Goal: Navigation & Orientation: Understand site structure

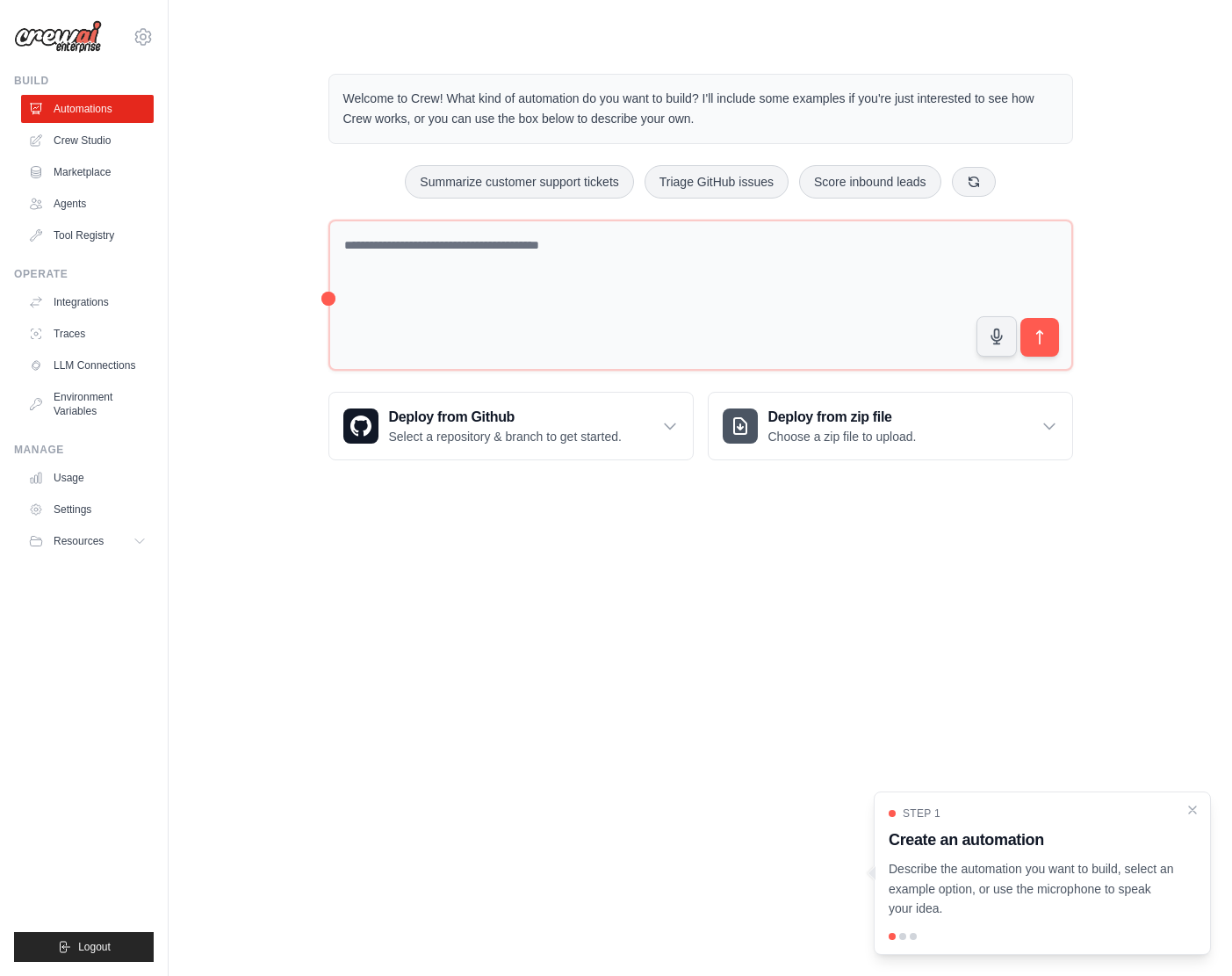
click at [760, 521] on body "sally.p@kt.com Settings Build Automations Crew Studio" at bounding box center [616, 488] width 1232 height 976
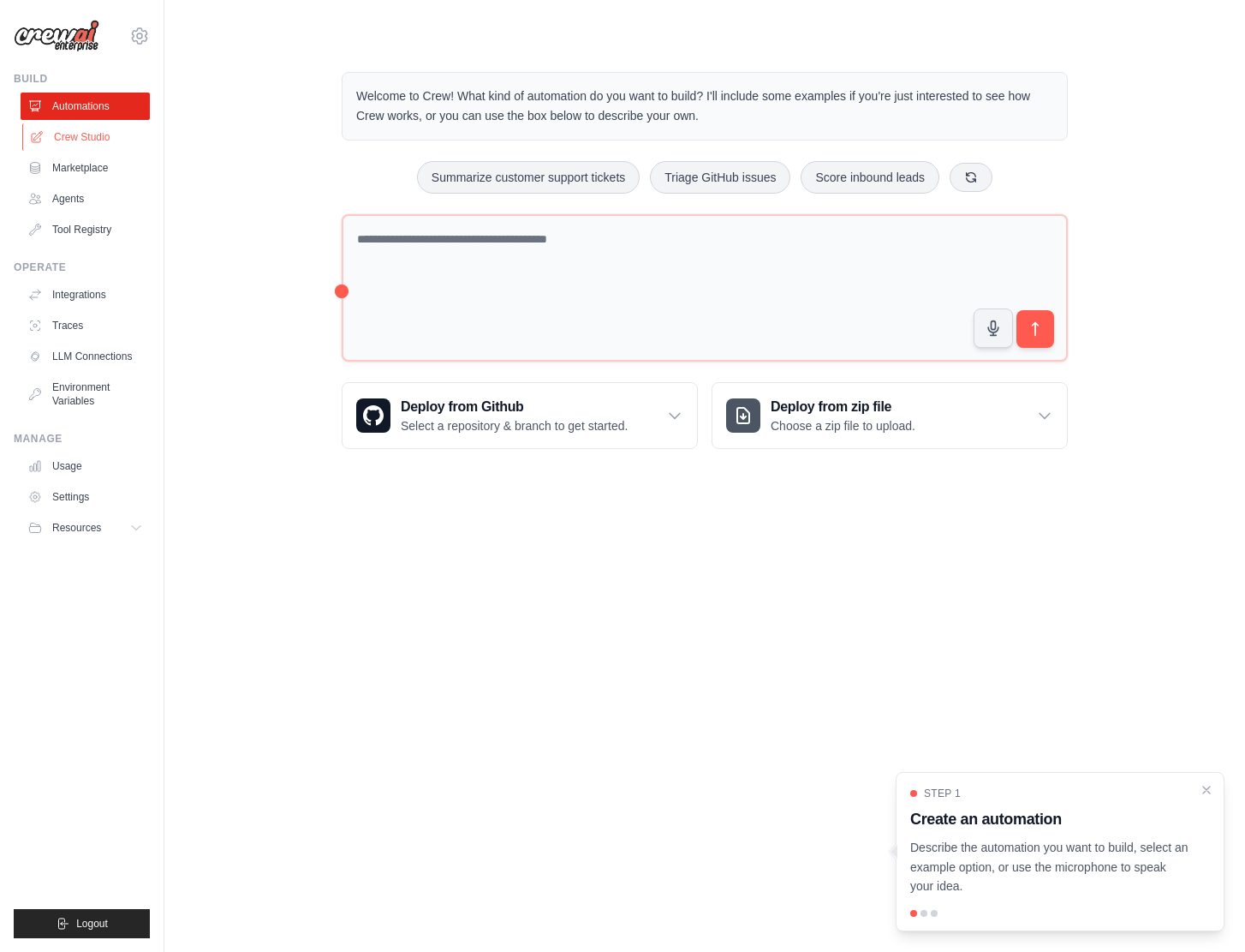
click at [75, 135] on link "Crew Studio" at bounding box center [86, 137] width 130 height 28
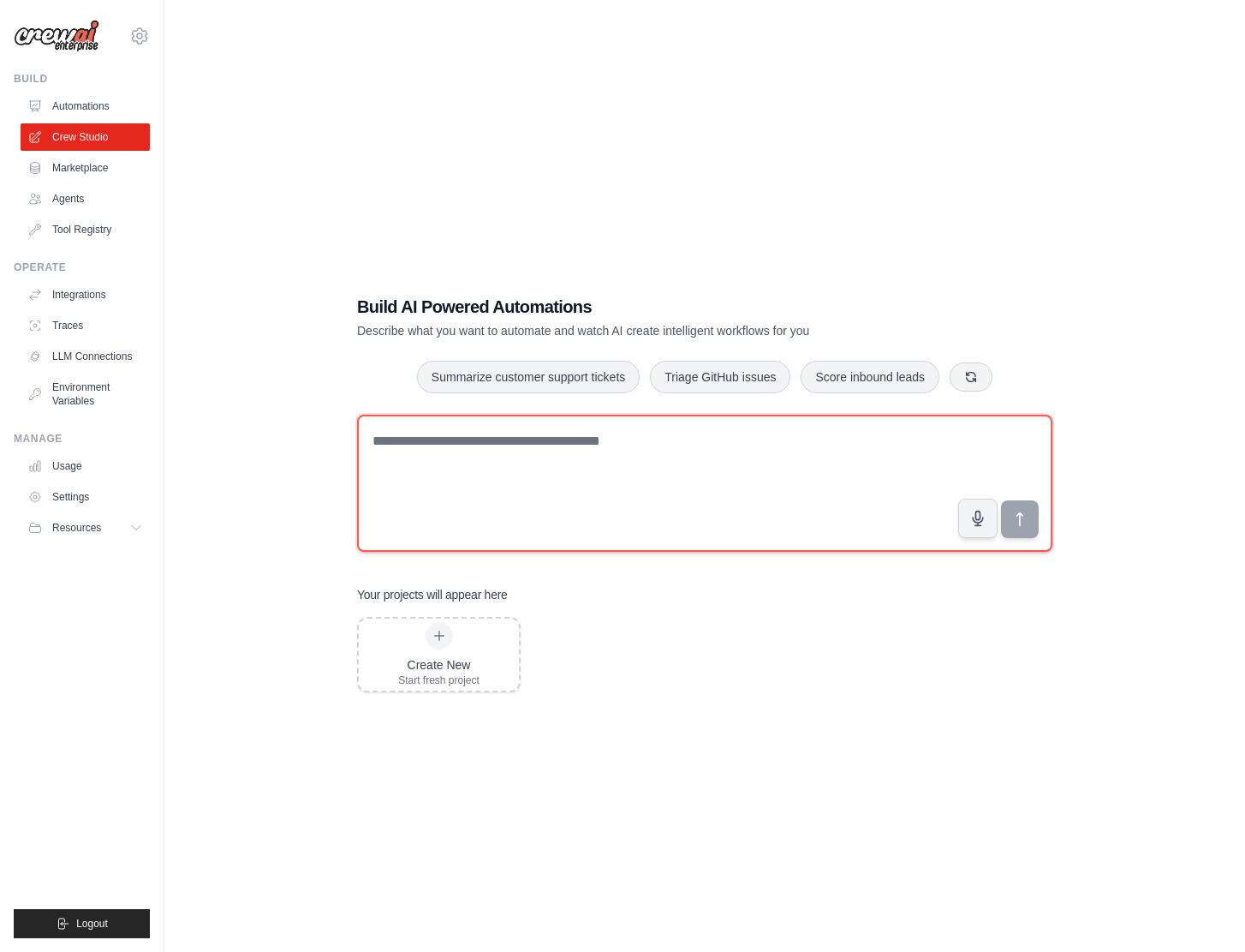
click at [525, 499] on textarea at bounding box center [705, 482] width 696 height 137
type textarea "*"
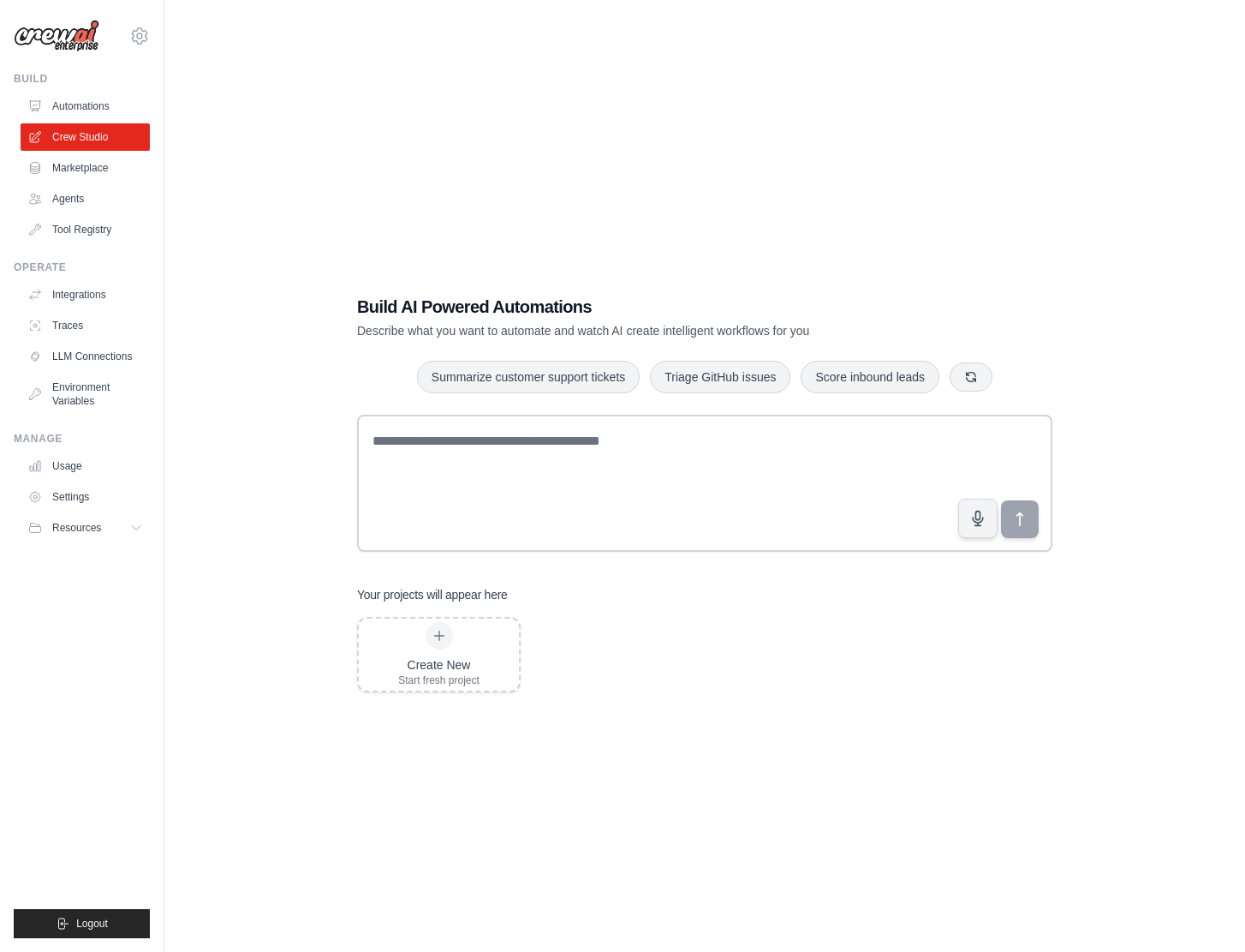
click at [57, 26] on img at bounding box center [56, 35] width 85 height 32
click at [135, 36] on icon at bounding box center [140, 36] width 20 height 20
click at [134, 120] on link "Settings" at bounding box center [140, 116] width 151 height 31
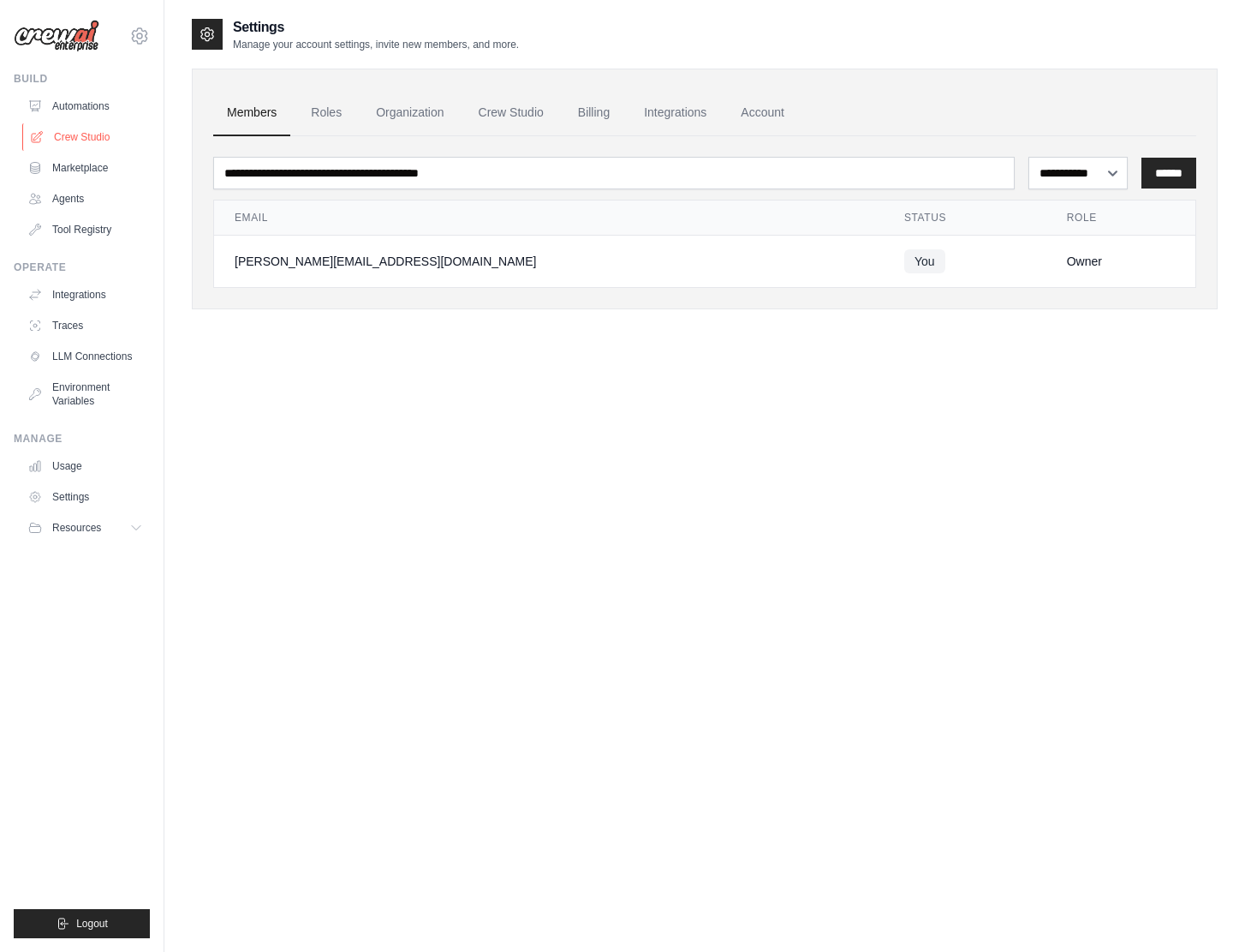
click at [105, 146] on link "Crew Studio" at bounding box center [86, 137] width 130 height 28
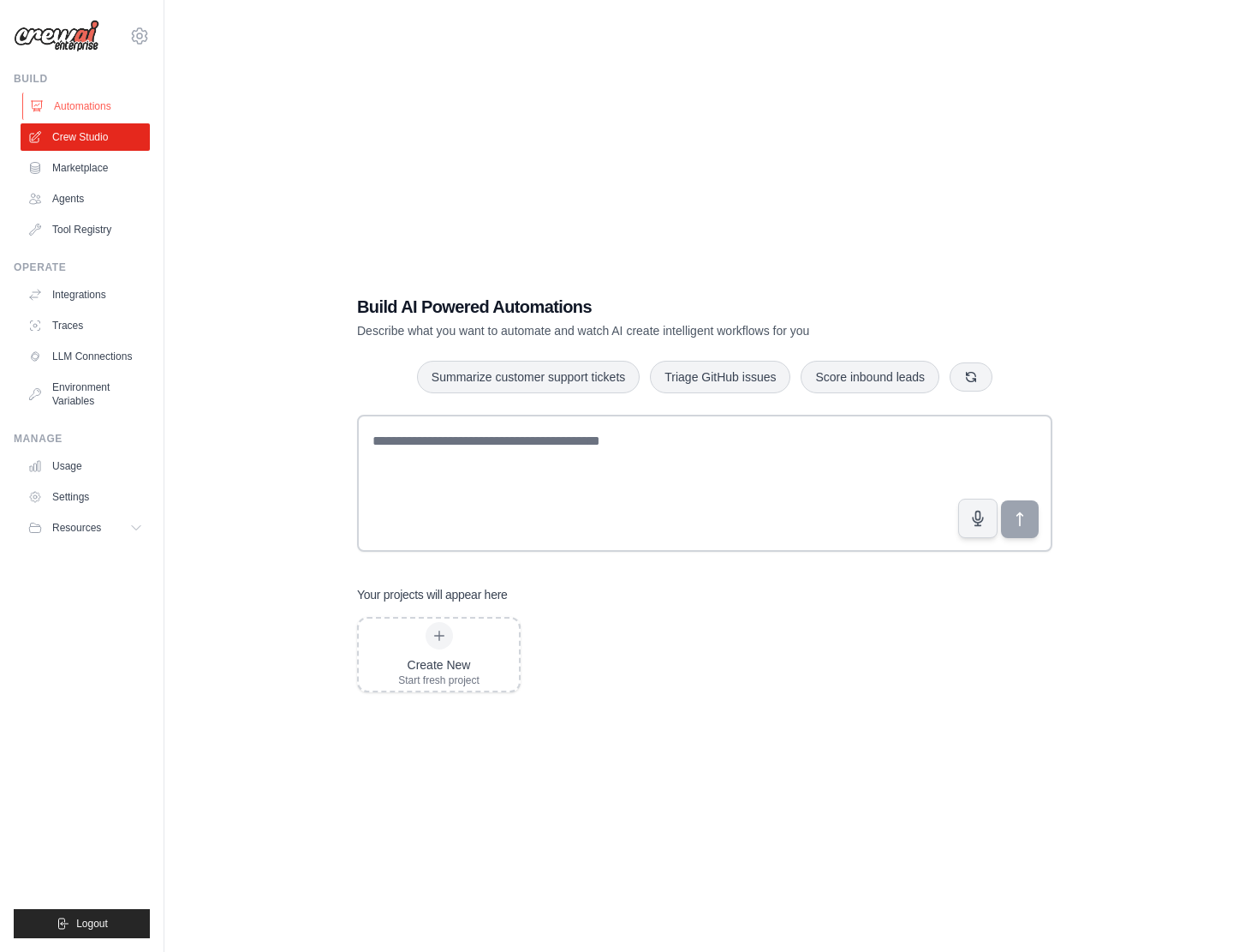
click at [85, 106] on link "Automations" at bounding box center [86, 107] width 130 height 28
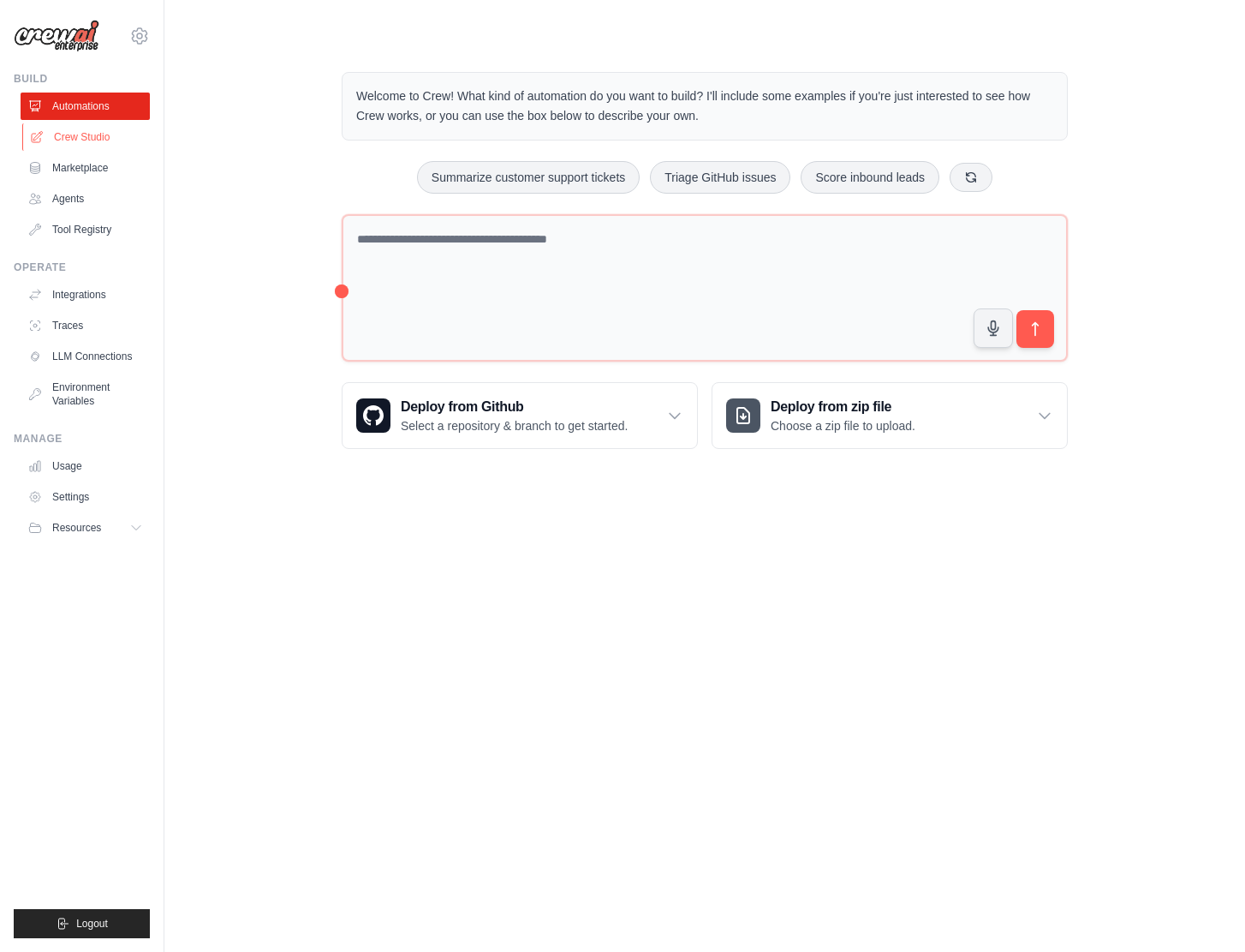
click at [90, 142] on link "Crew Studio" at bounding box center [86, 137] width 130 height 28
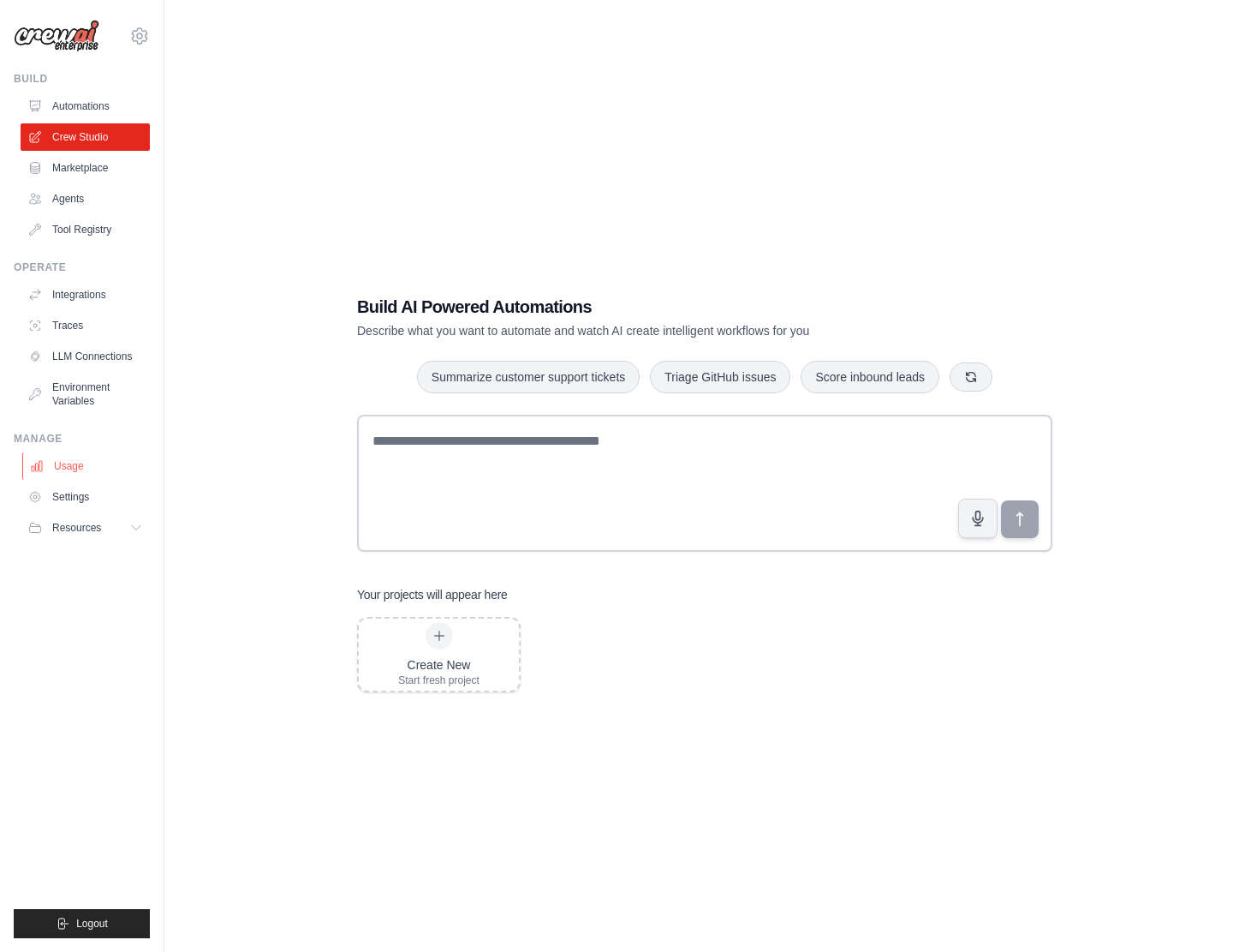
click at [75, 474] on link "Usage" at bounding box center [86, 466] width 130 height 28
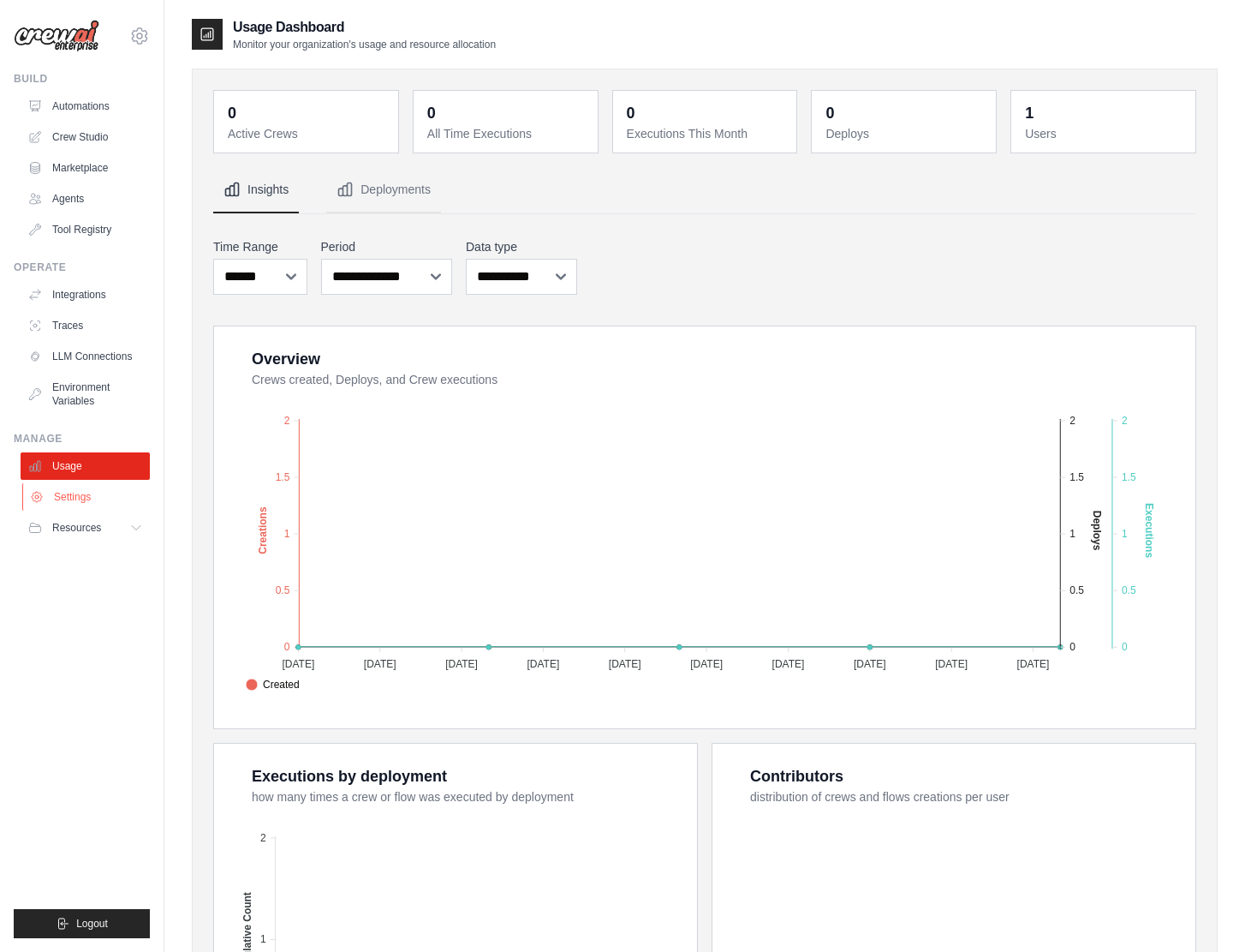
click at [51, 498] on link "Settings" at bounding box center [86, 497] width 130 height 28
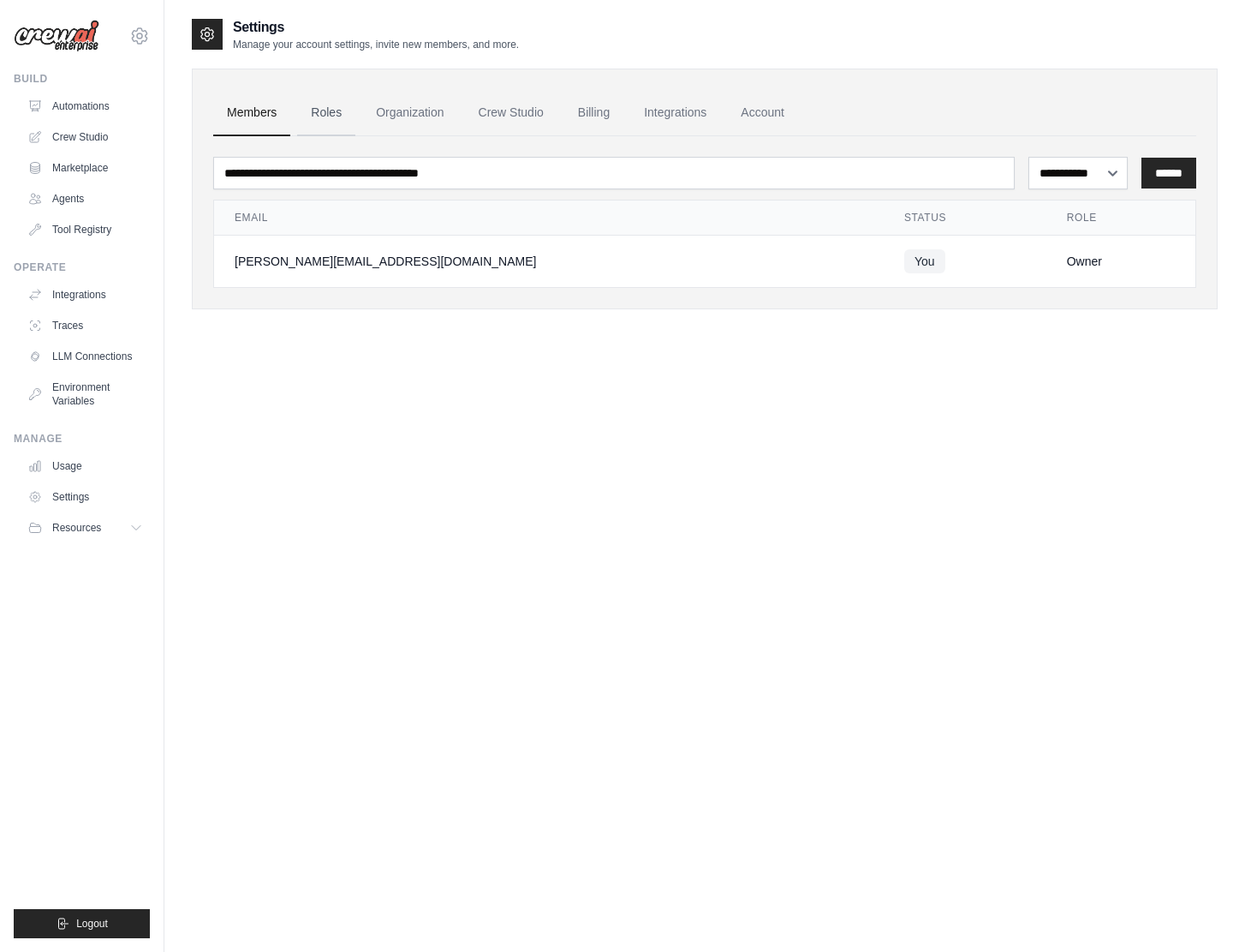
click at [320, 92] on link "Roles" at bounding box center [325, 113] width 58 height 46
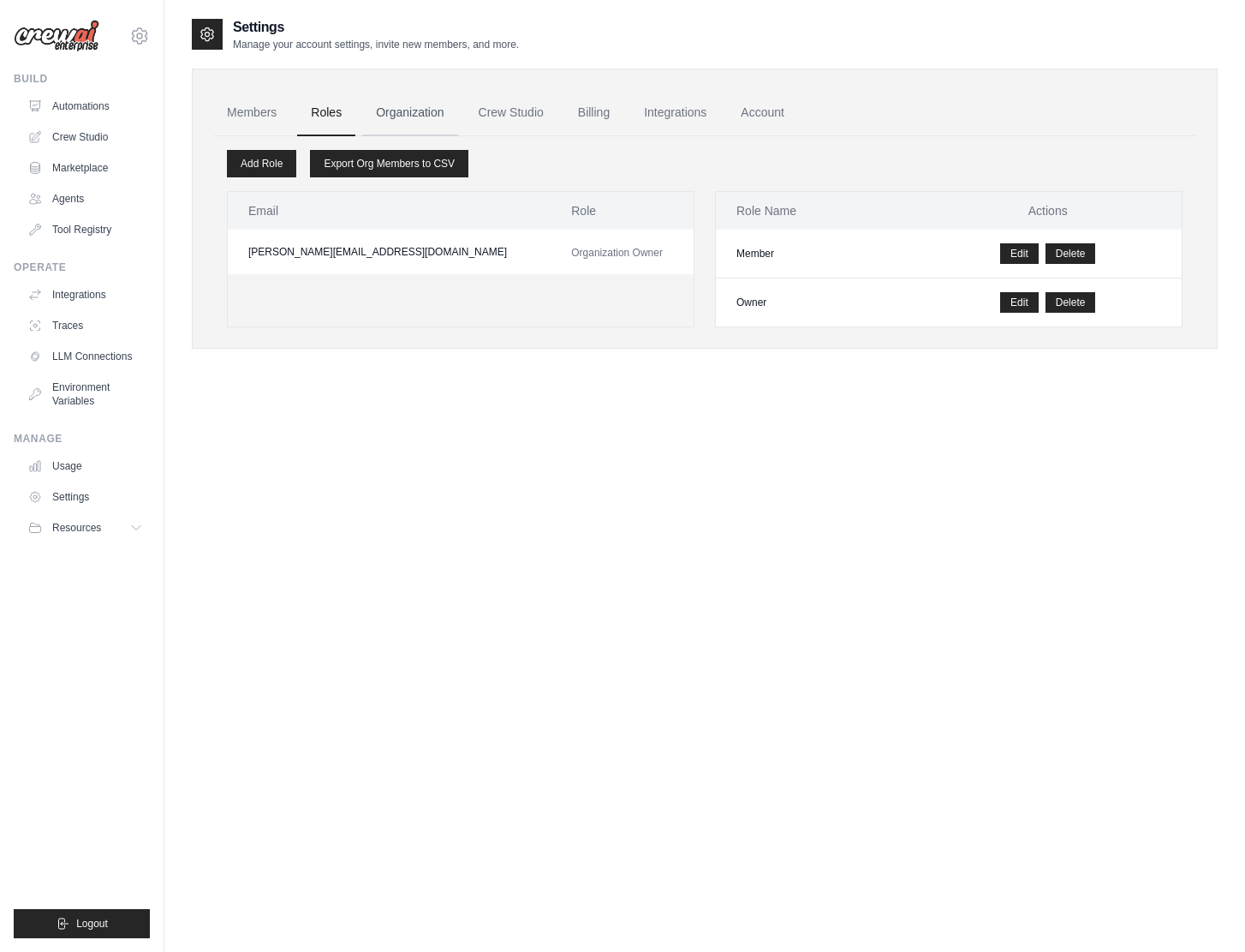
click at [377, 106] on link "Organization" at bounding box center [409, 113] width 95 height 46
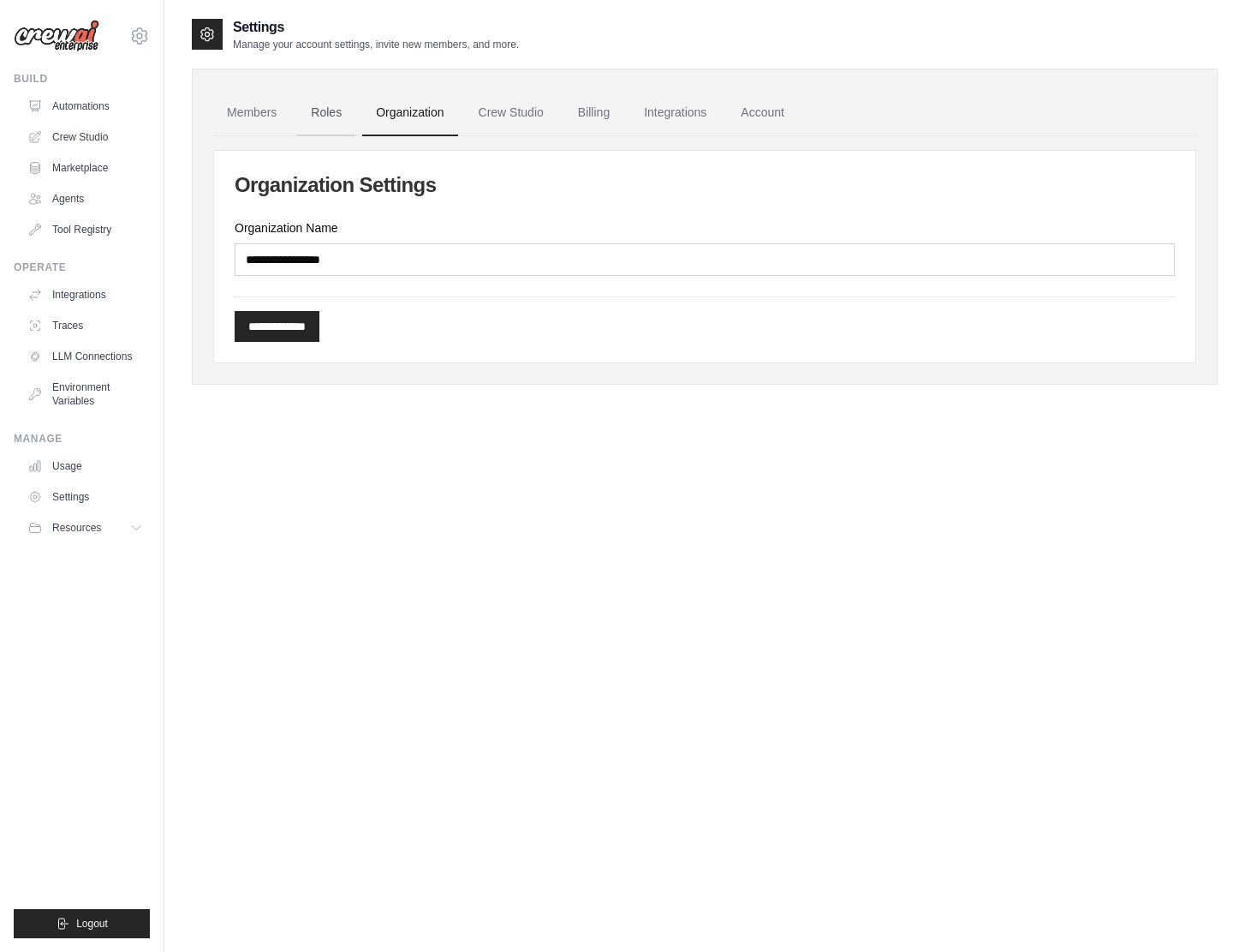
click at [305, 104] on link "Roles" at bounding box center [325, 113] width 58 height 46
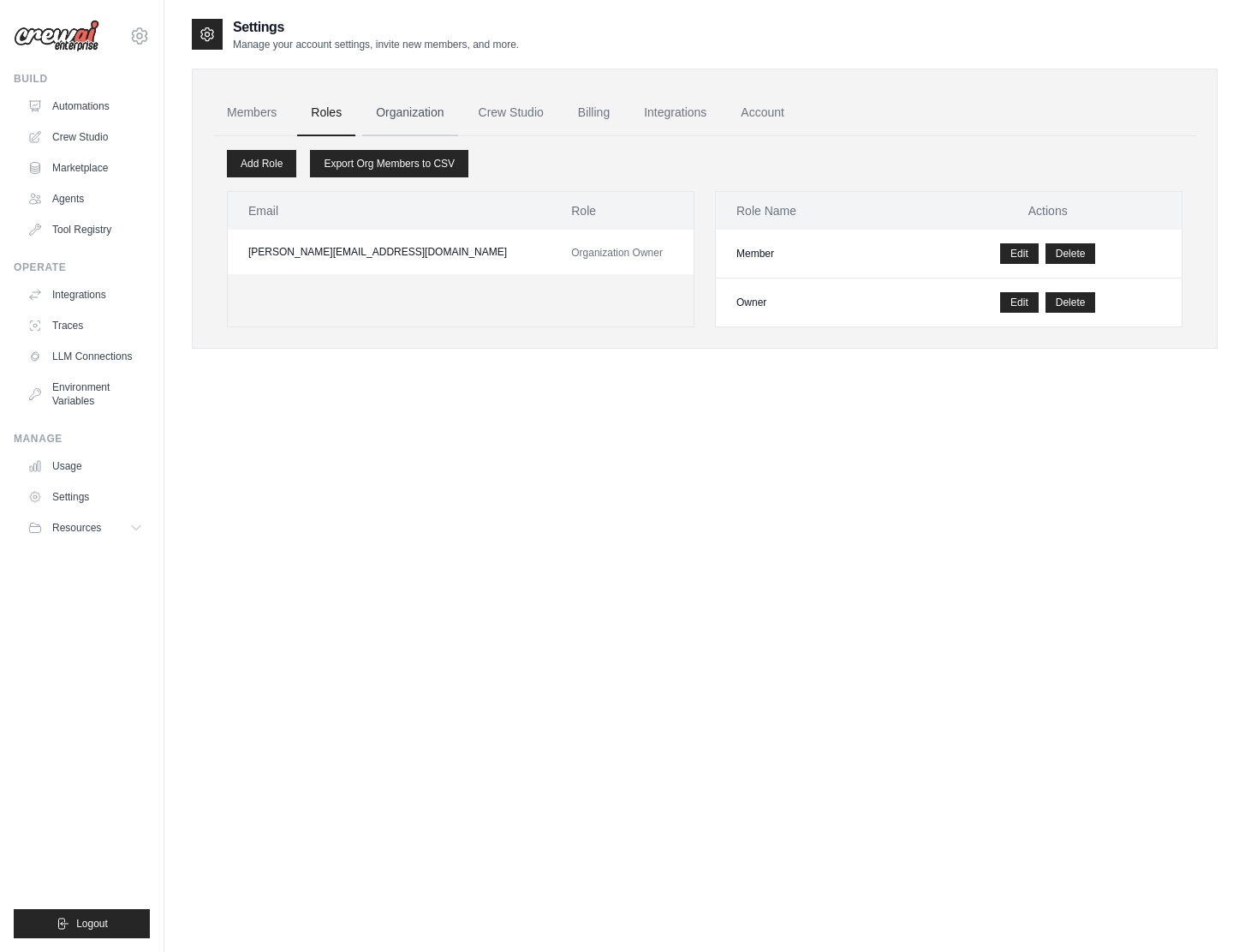
click at [443, 100] on link "Organization" at bounding box center [409, 113] width 95 height 46
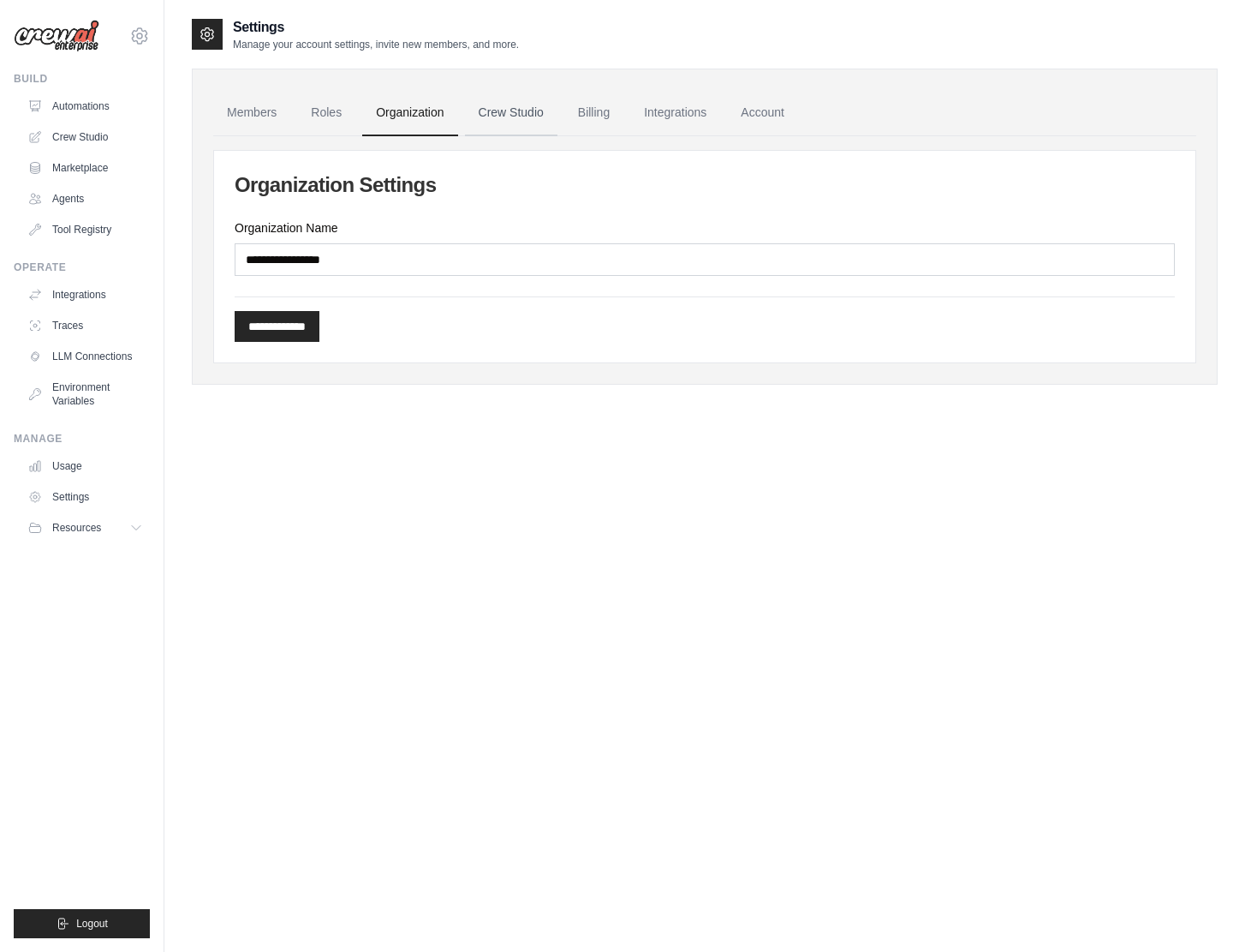
click at [467, 100] on link "Crew Studio" at bounding box center [511, 113] width 93 height 46
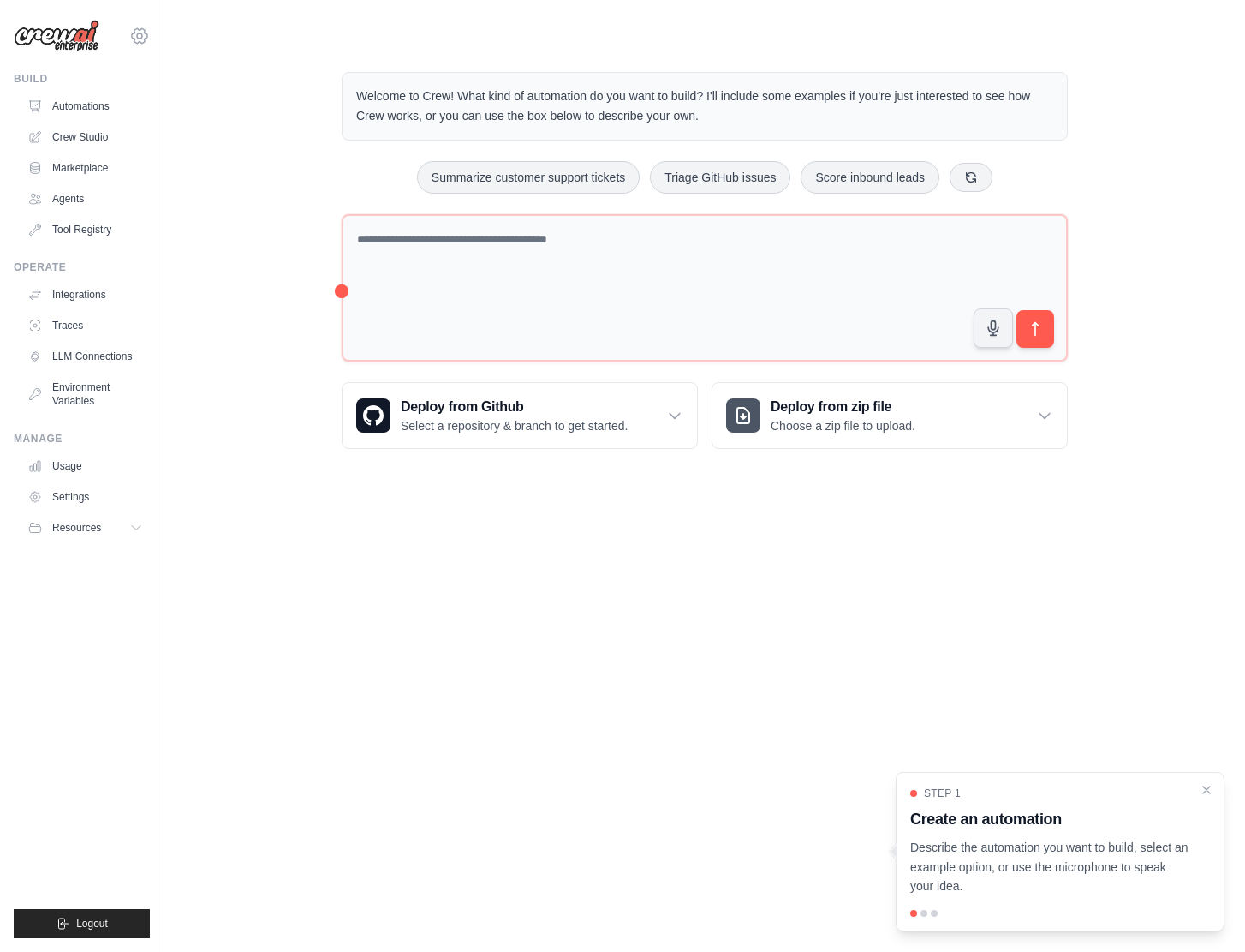
click at [139, 43] on icon at bounding box center [140, 36] width 20 height 20
click at [85, 499] on link "Settings" at bounding box center [86, 497] width 130 height 28
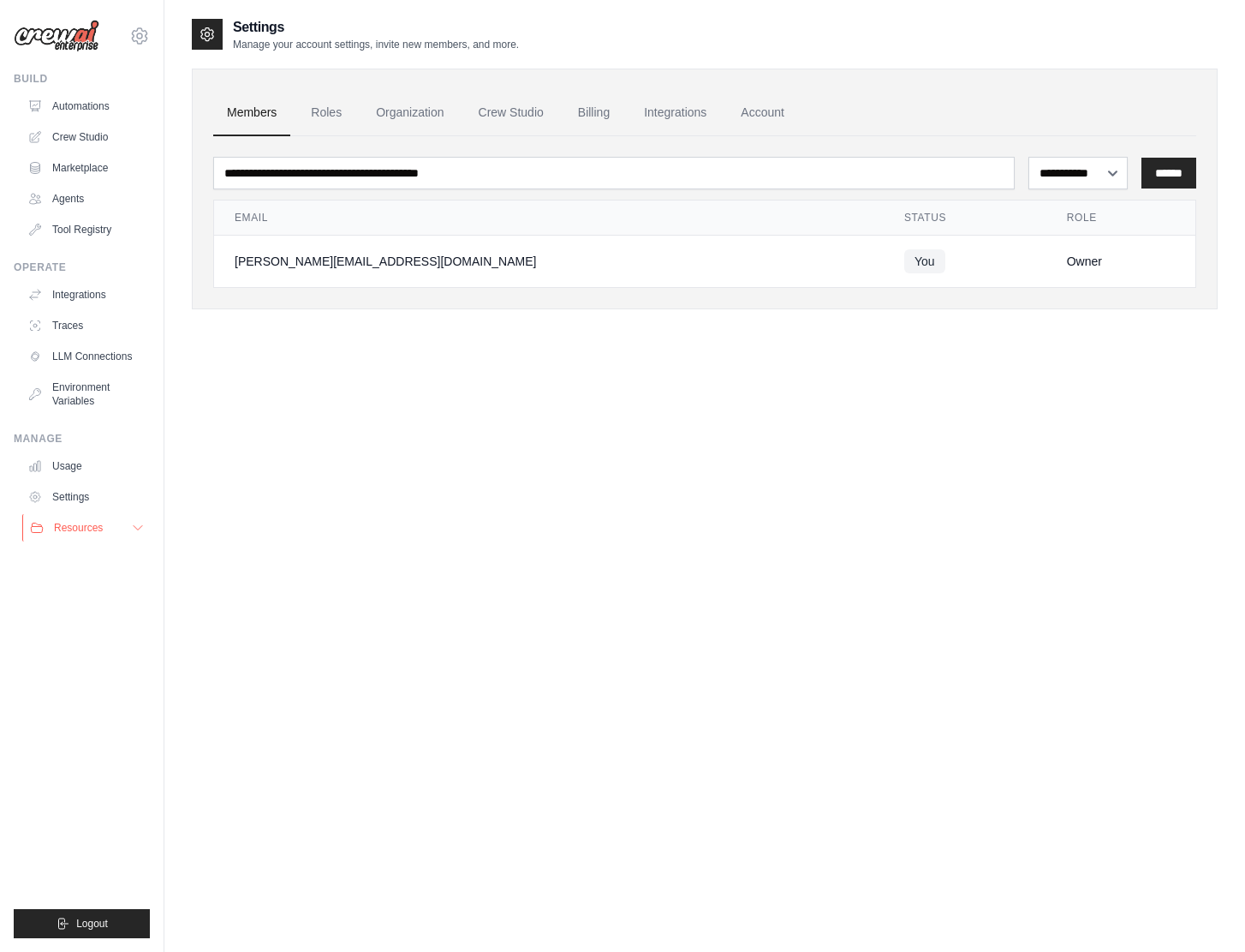
click at [90, 527] on span "Resources" at bounding box center [78, 527] width 49 height 14
click at [416, 125] on link "Organization" at bounding box center [409, 113] width 95 height 46
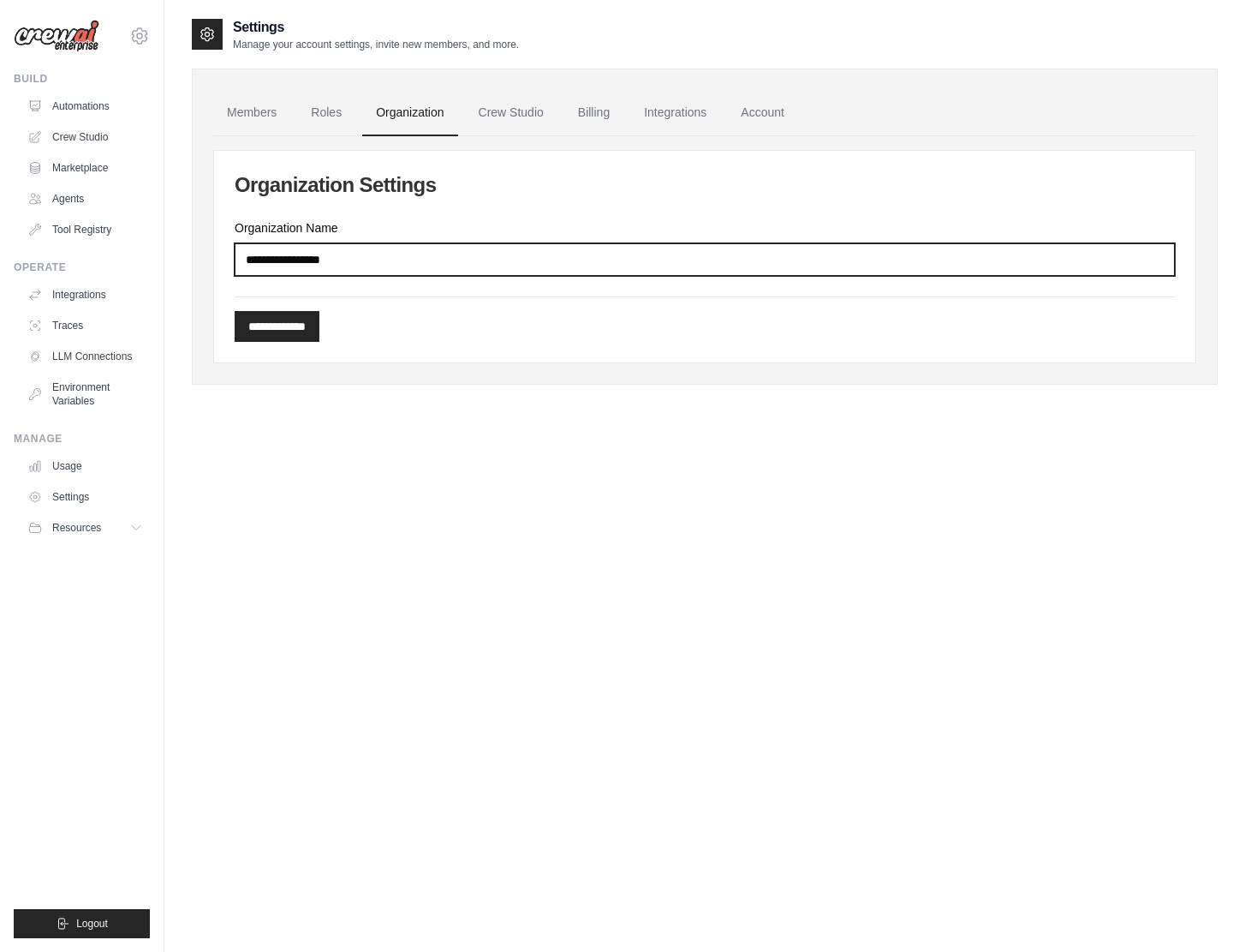
click at [371, 268] on input "Organization Name" at bounding box center [704, 259] width 940 height 32
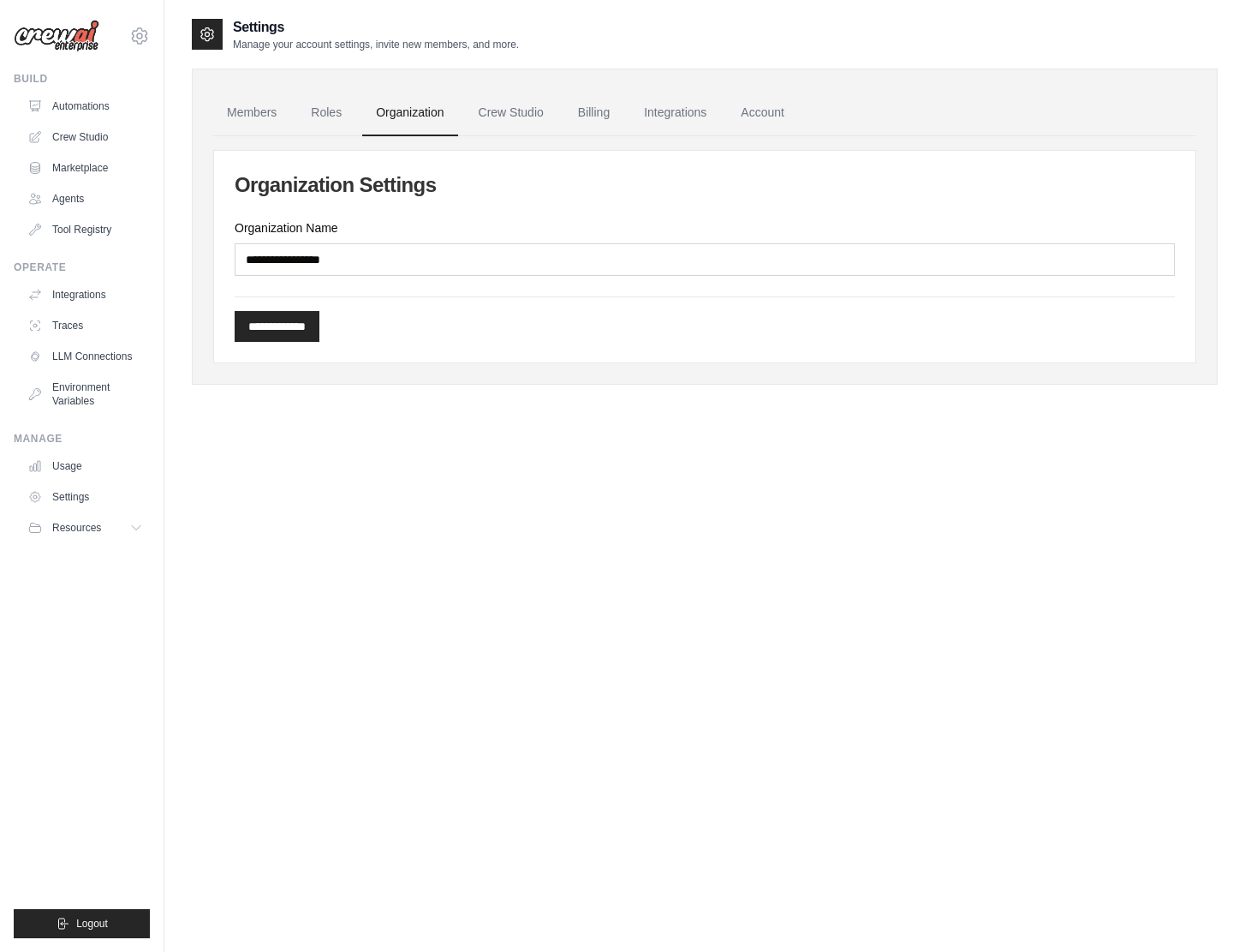
click at [145, 19] on div "sally.p@kt.com Settings" at bounding box center [82, 28] width 136 height 55
drag, startPoint x: 68, startPoint y: 23, endPoint x: 75, endPoint y: 100, distance: 77.3
click at [75, 100] on link "Automations" at bounding box center [86, 107] width 130 height 28
click at [75, 99] on link "Automations" at bounding box center [86, 107] width 130 height 28
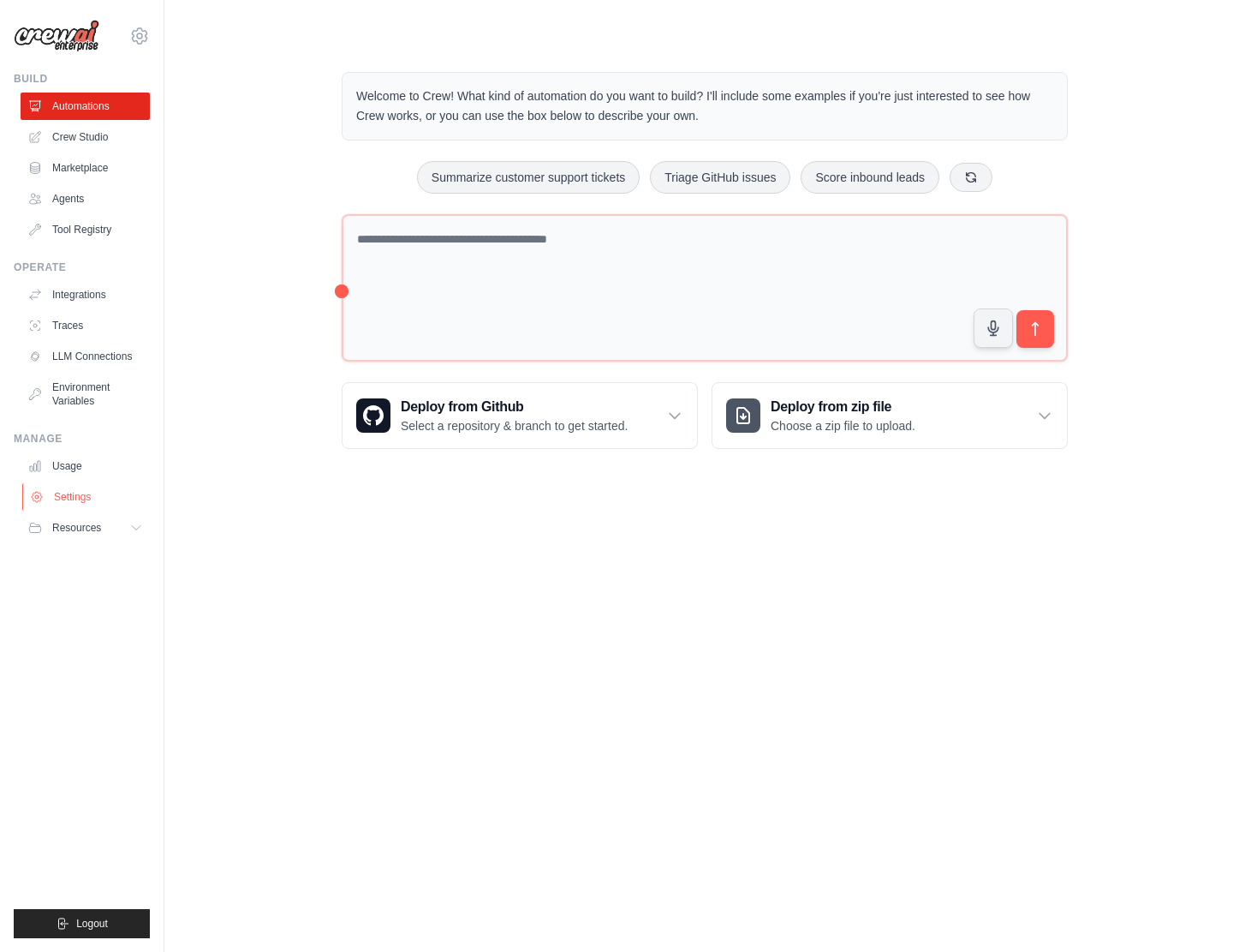
click at [55, 502] on link "Settings" at bounding box center [86, 497] width 130 height 28
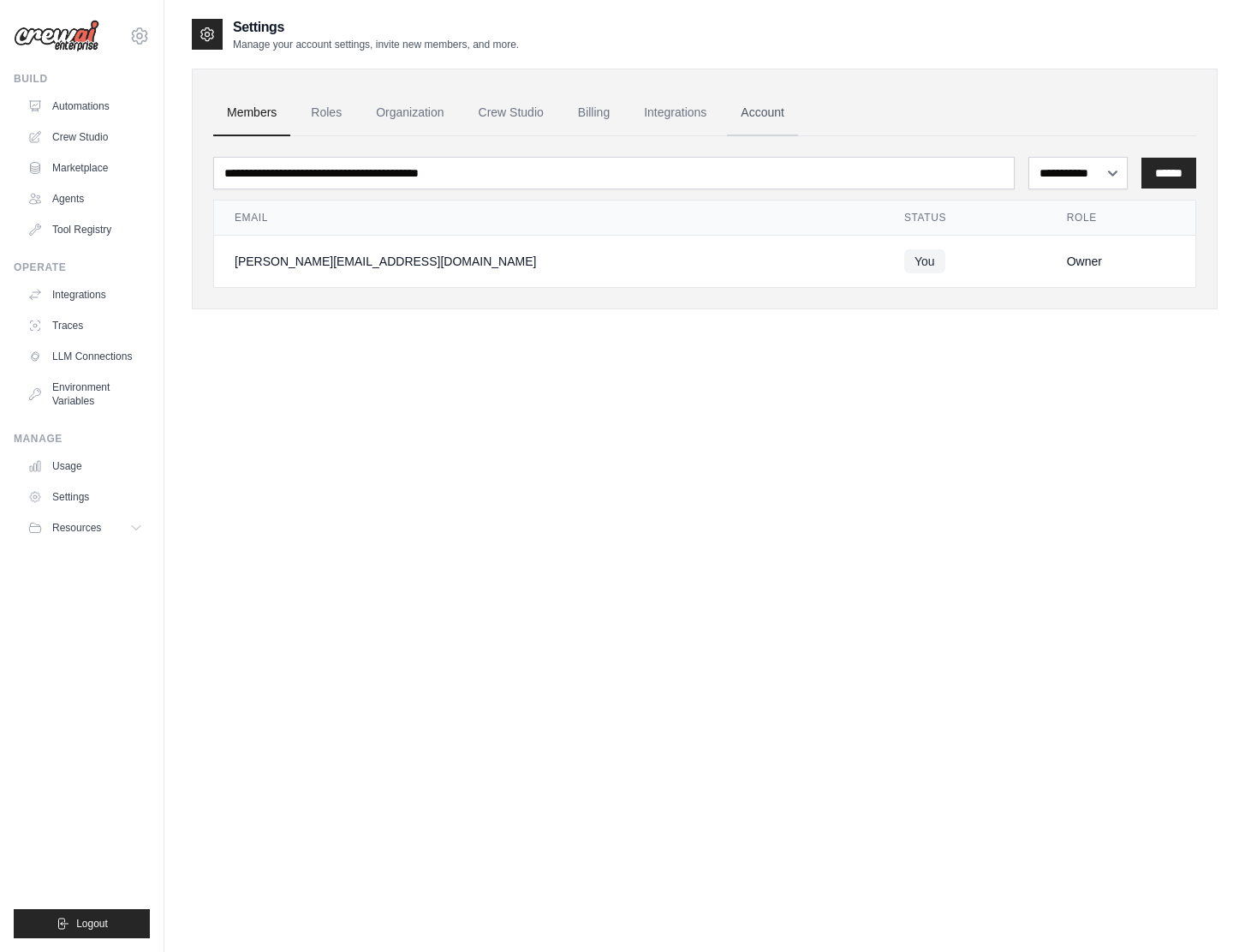
click at [737, 111] on link "Account" at bounding box center [762, 113] width 71 height 46
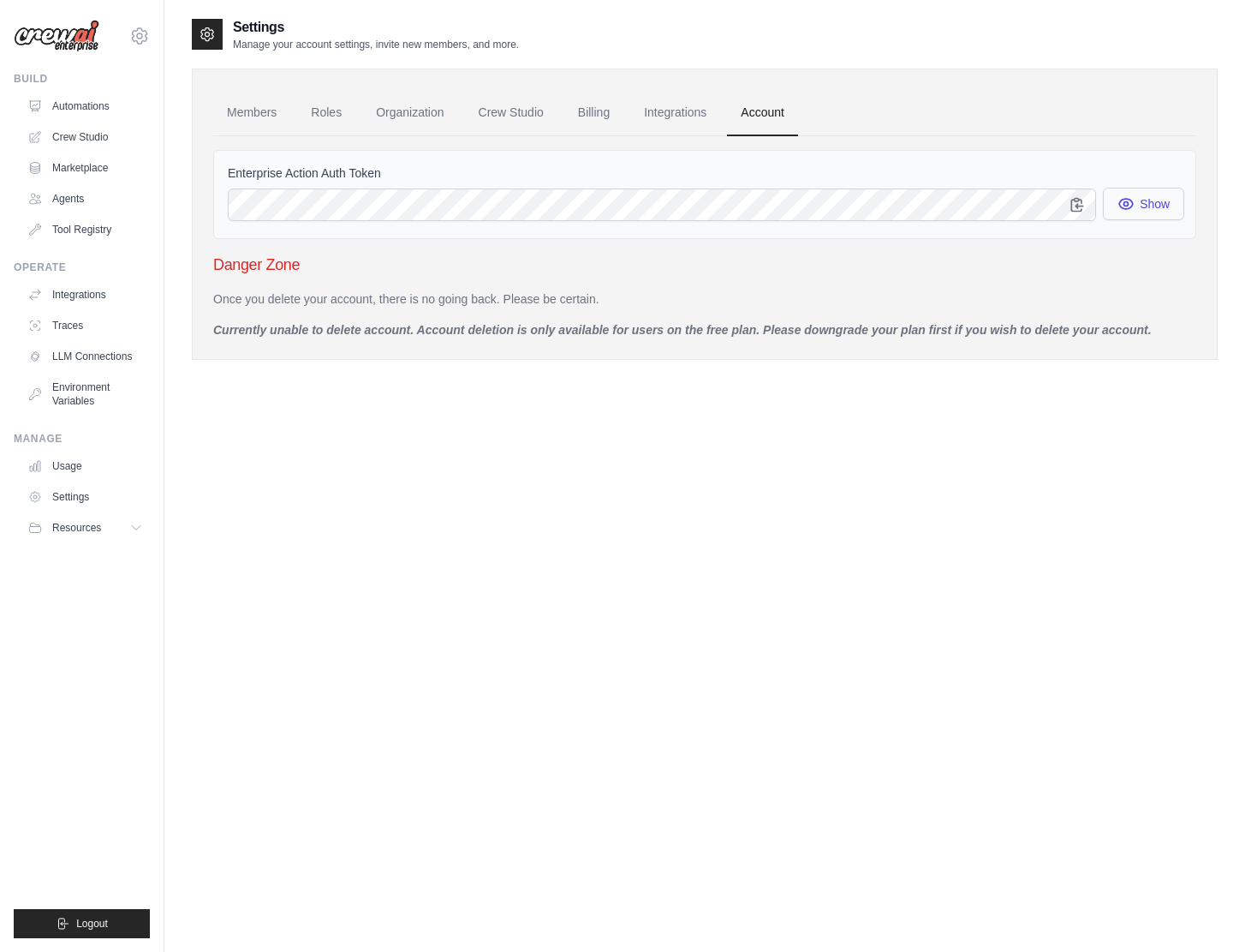
click at [1142, 204] on button "Show" at bounding box center [1144, 203] width 82 height 32
click at [574, 107] on link "Billing" at bounding box center [594, 113] width 59 height 46
click at [470, 117] on link "Crew Studio" at bounding box center [511, 113] width 93 height 46
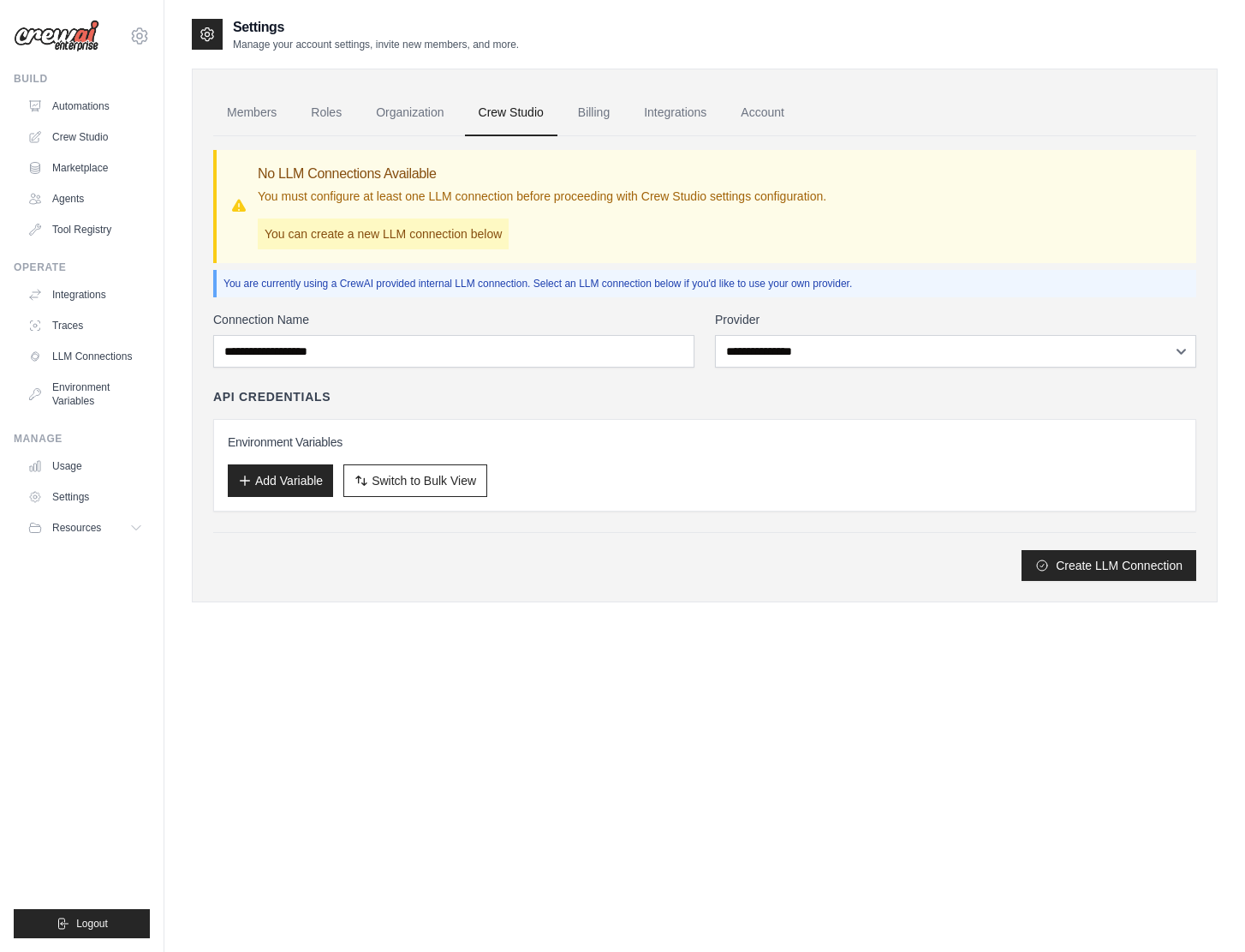
click at [470, 117] on link "Crew Studio" at bounding box center [511, 113] width 93 height 46
click at [255, 129] on link "Members" at bounding box center [252, 113] width 77 height 46
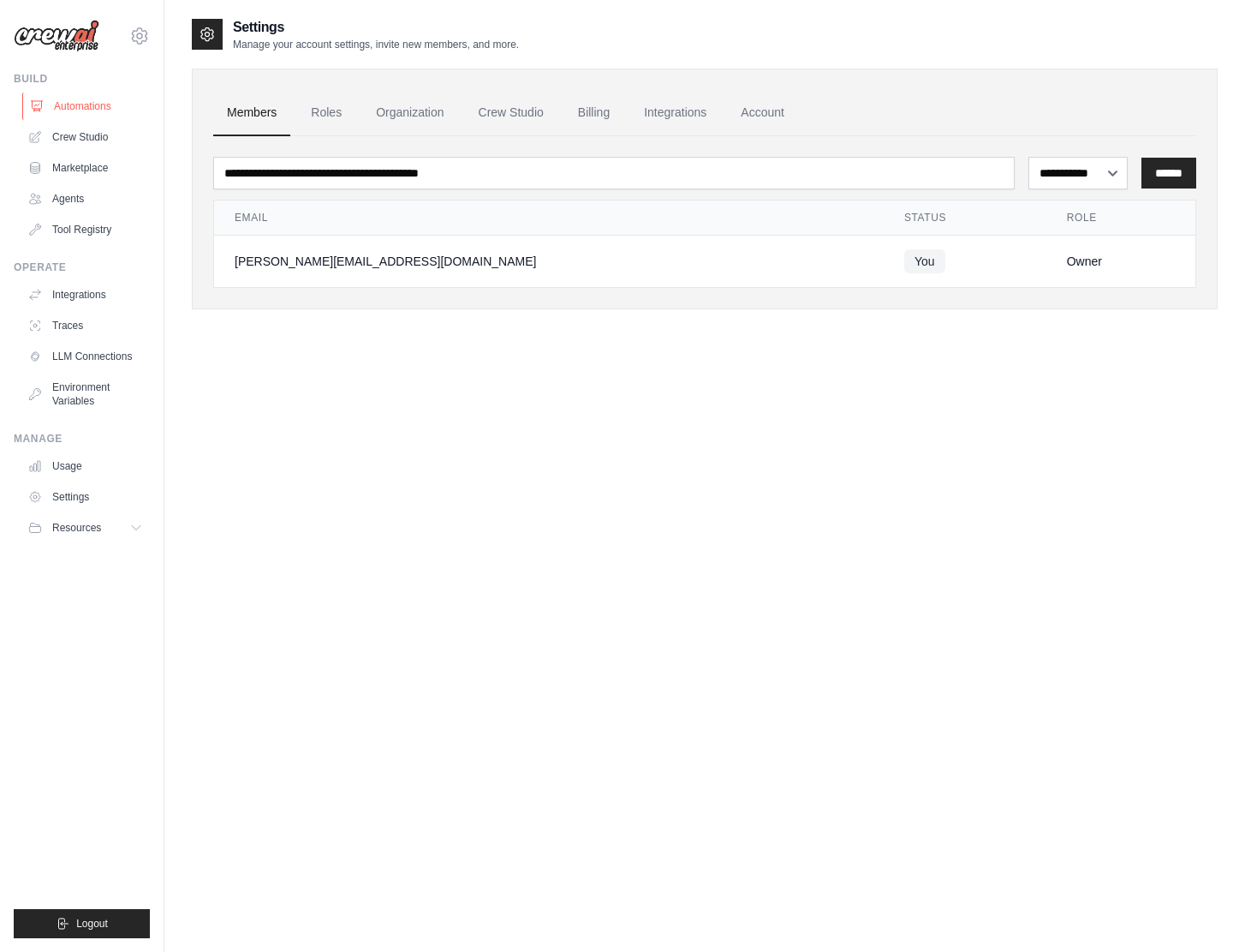
click at [103, 93] on link "Automations" at bounding box center [86, 107] width 130 height 28
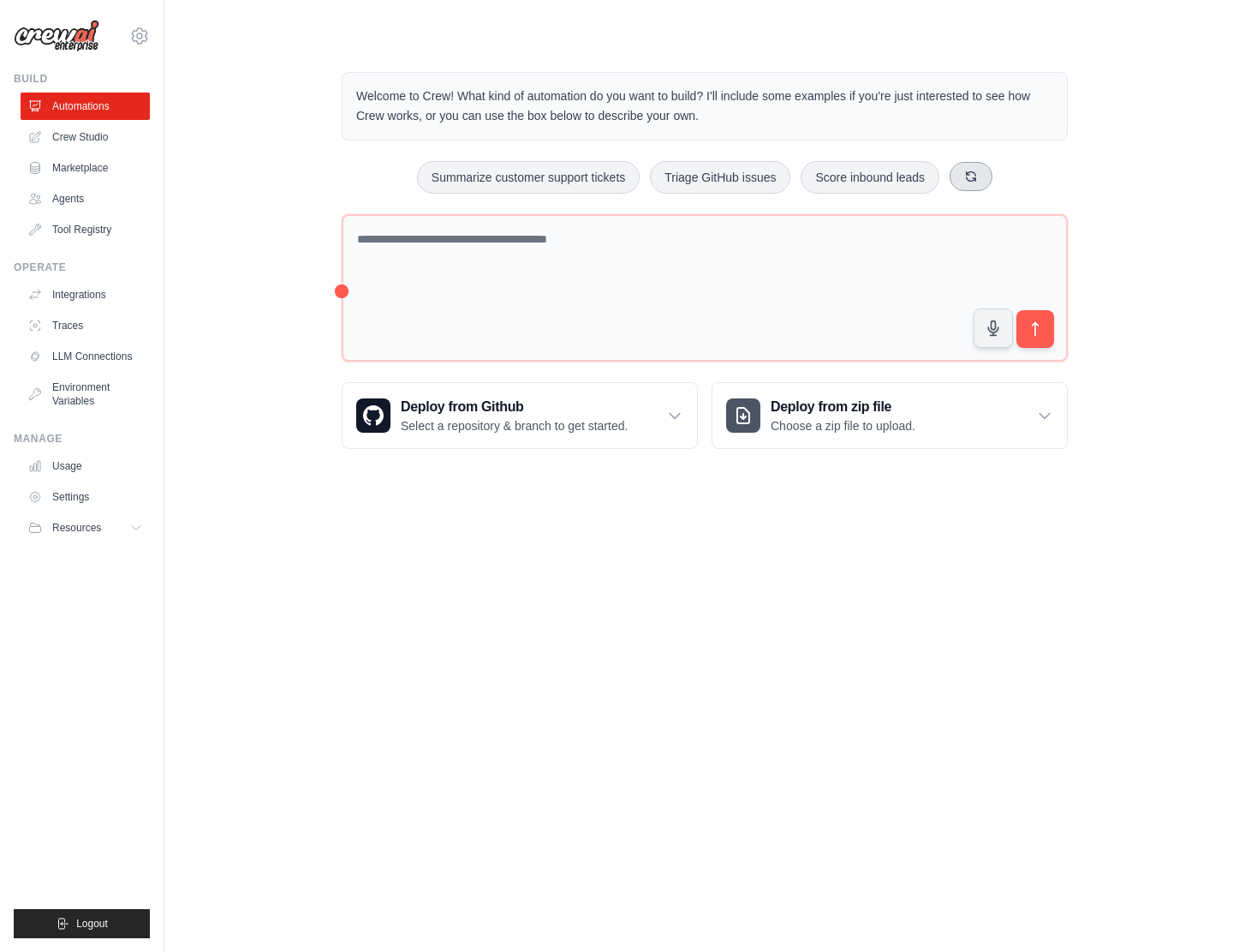
click at [955, 187] on button at bounding box center [971, 176] width 43 height 29
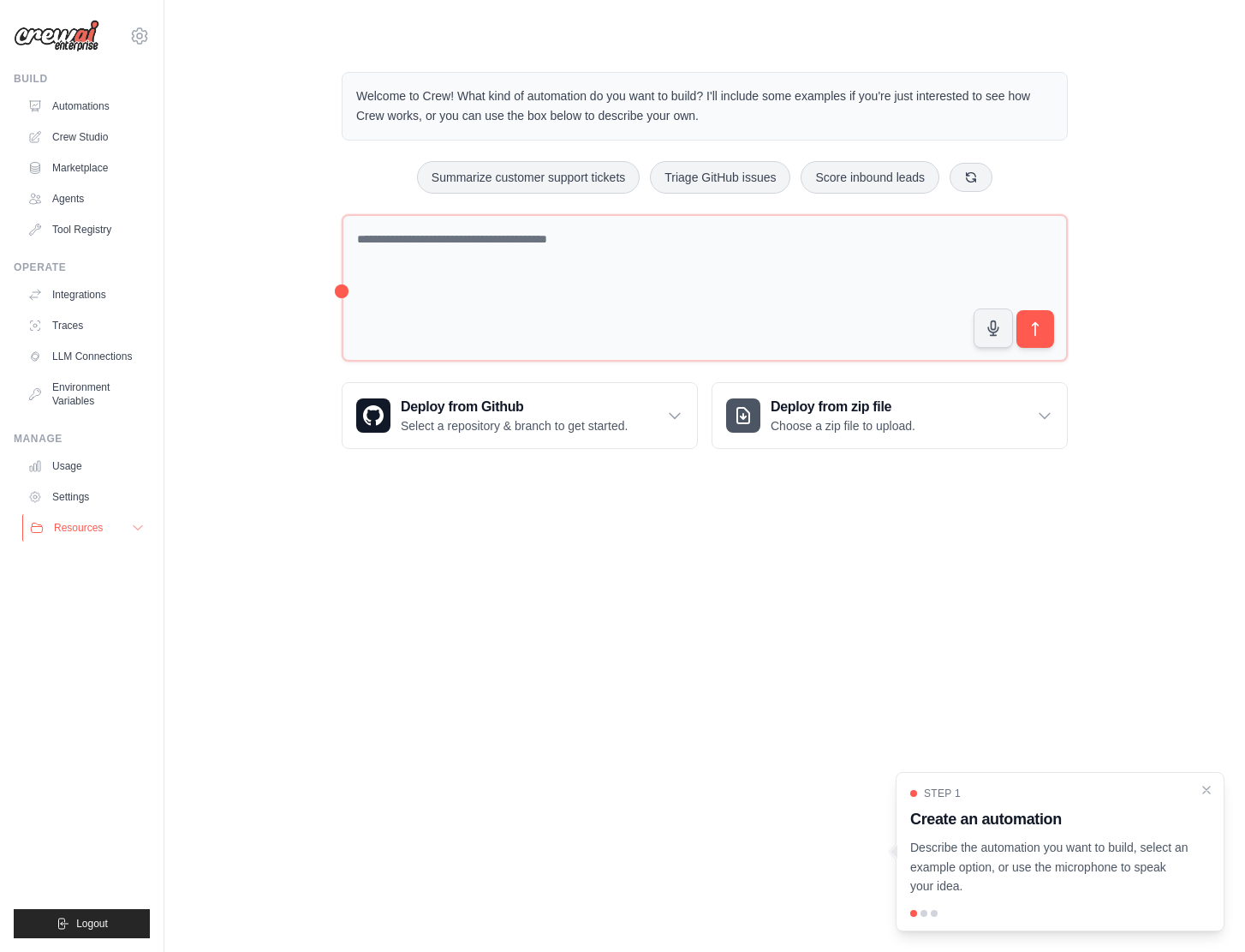
click at [122, 524] on button "Resources" at bounding box center [86, 527] width 130 height 28
click at [98, 479] on link "Usage" at bounding box center [86, 466] width 130 height 28
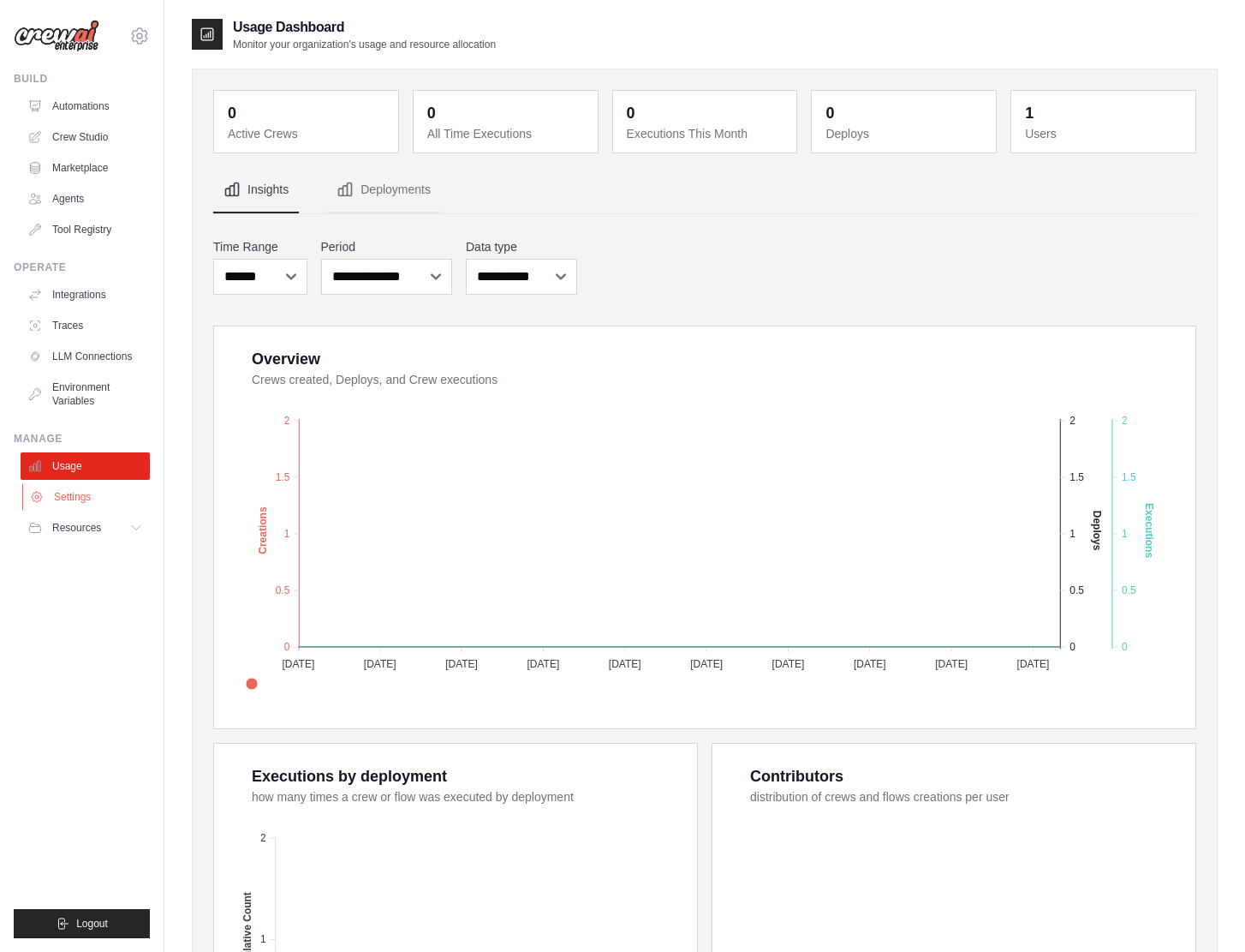
click at [90, 499] on link "Settings" at bounding box center [86, 497] width 130 height 28
